Goal: Task Accomplishment & Management: Manage account settings

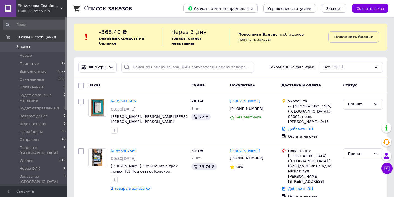
click at [35, 46] on span "Заказы" at bounding box center [34, 46] width 36 height 5
click at [38, 44] on span "Заказы" at bounding box center [34, 46] width 36 height 5
click at [34, 87] on span "Оплаченные" at bounding box center [32, 87] width 24 height 5
